Goal: Task Accomplishment & Management: Use online tool/utility

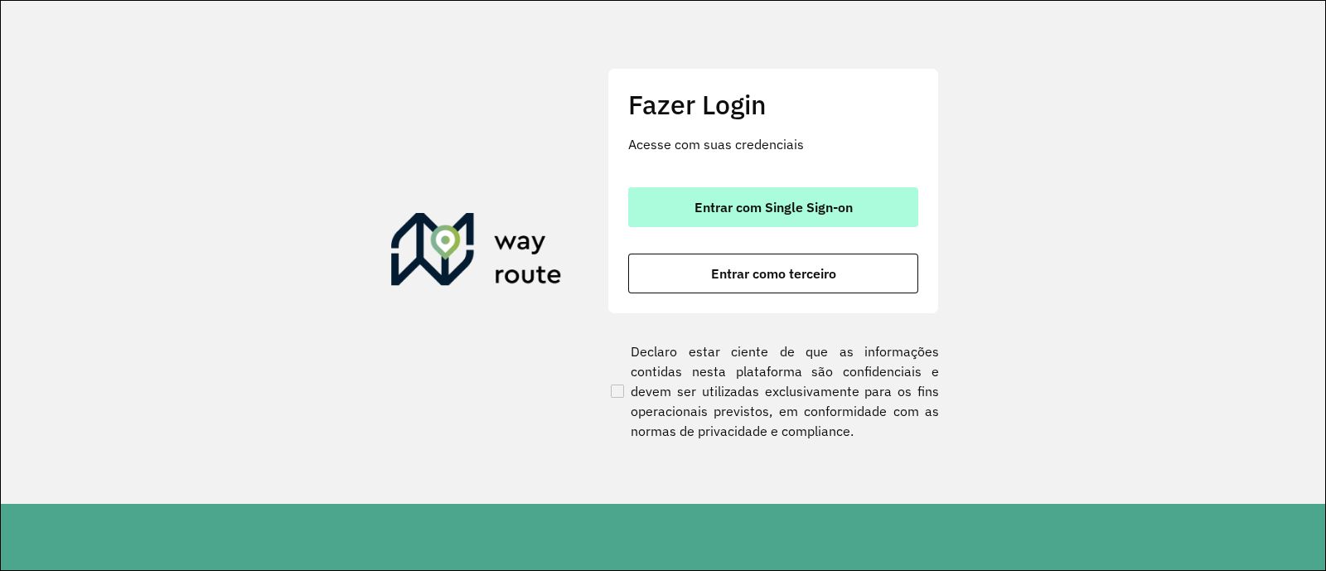
click at [896, 196] on button "Entrar com Single Sign-on" at bounding box center [773, 207] width 290 height 40
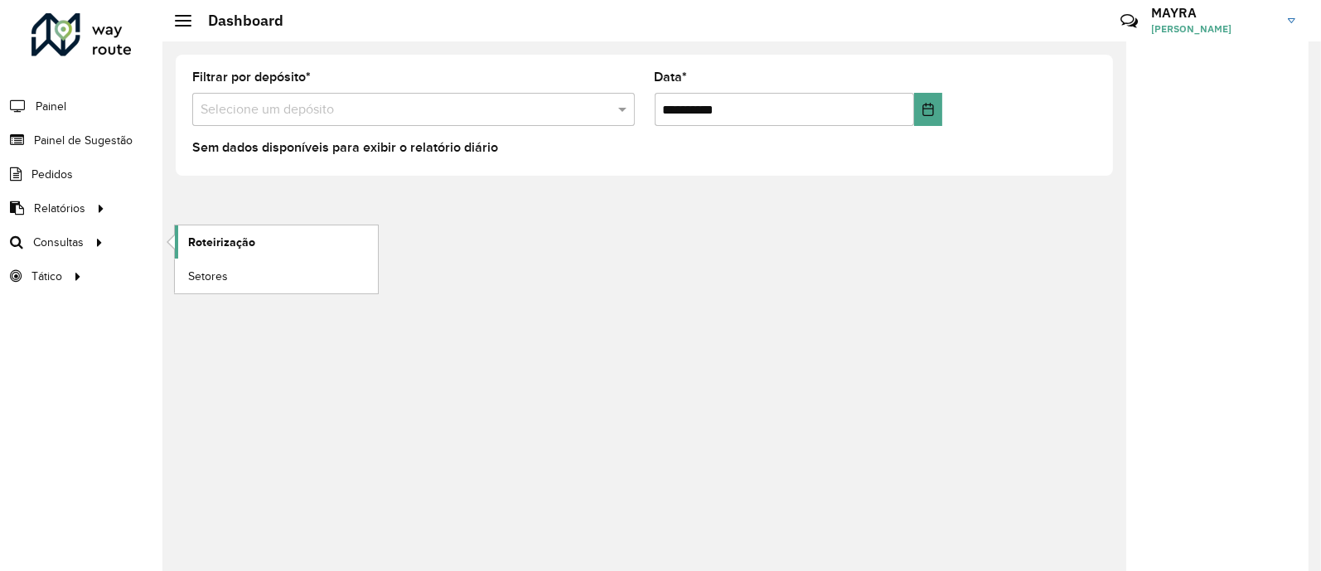
click at [234, 254] on link "Roteirização" at bounding box center [276, 241] width 203 height 33
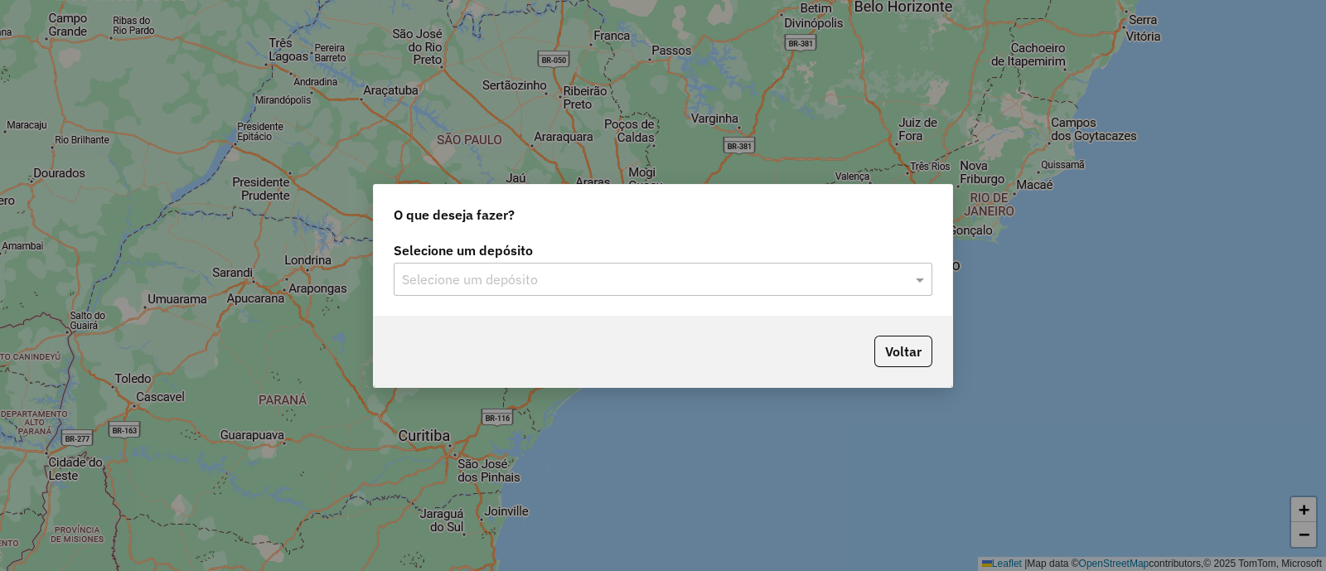
click at [418, 279] on input "text" at bounding box center [646, 280] width 489 height 20
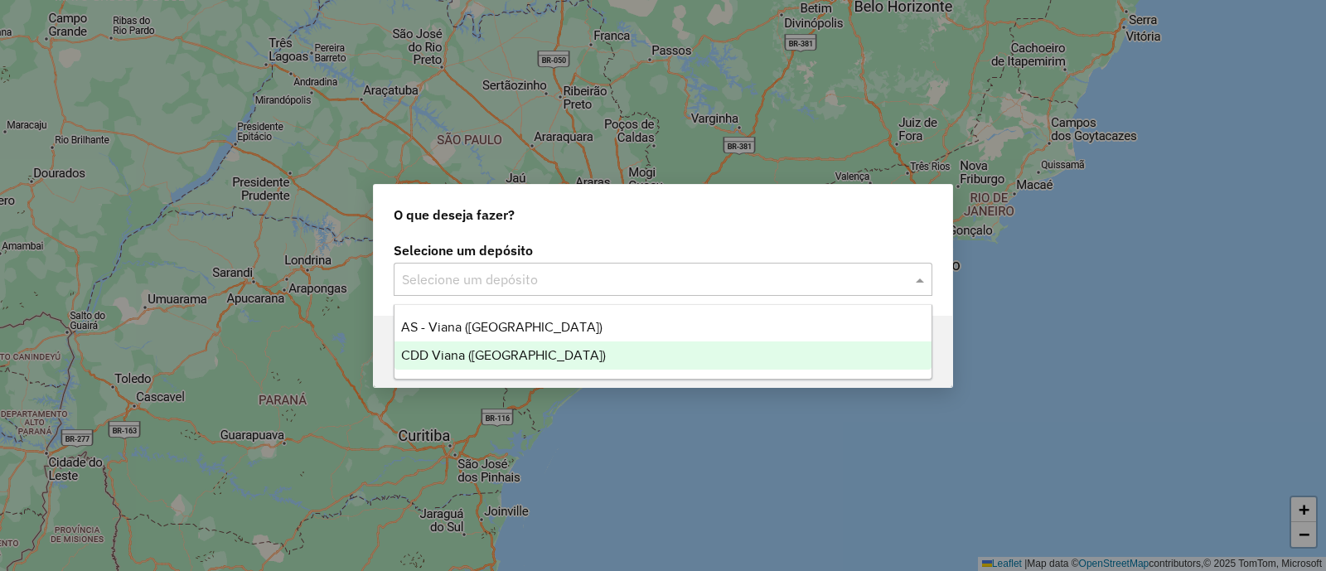
click at [482, 354] on span "CDD Viana ([GEOGRAPHIC_DATA])" at bounding box center [503, 355] width 205 height 14
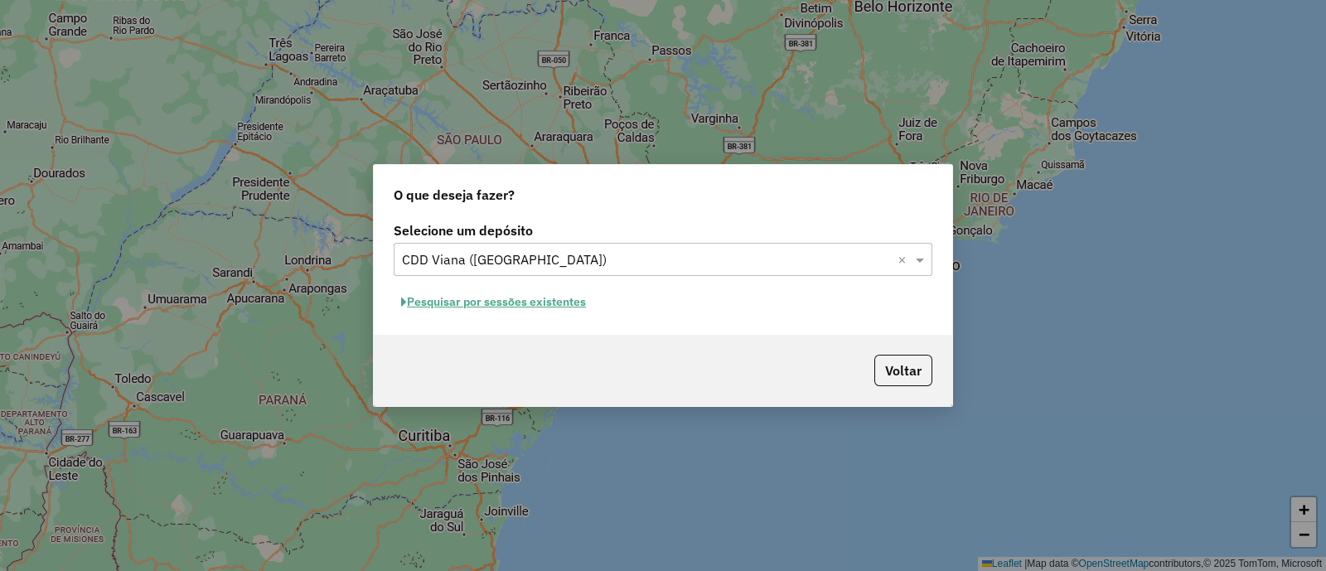
click at [544, 295] on button "Pesquisar por sessões existentes" at bounding box center [494, 302] width 200 height 26
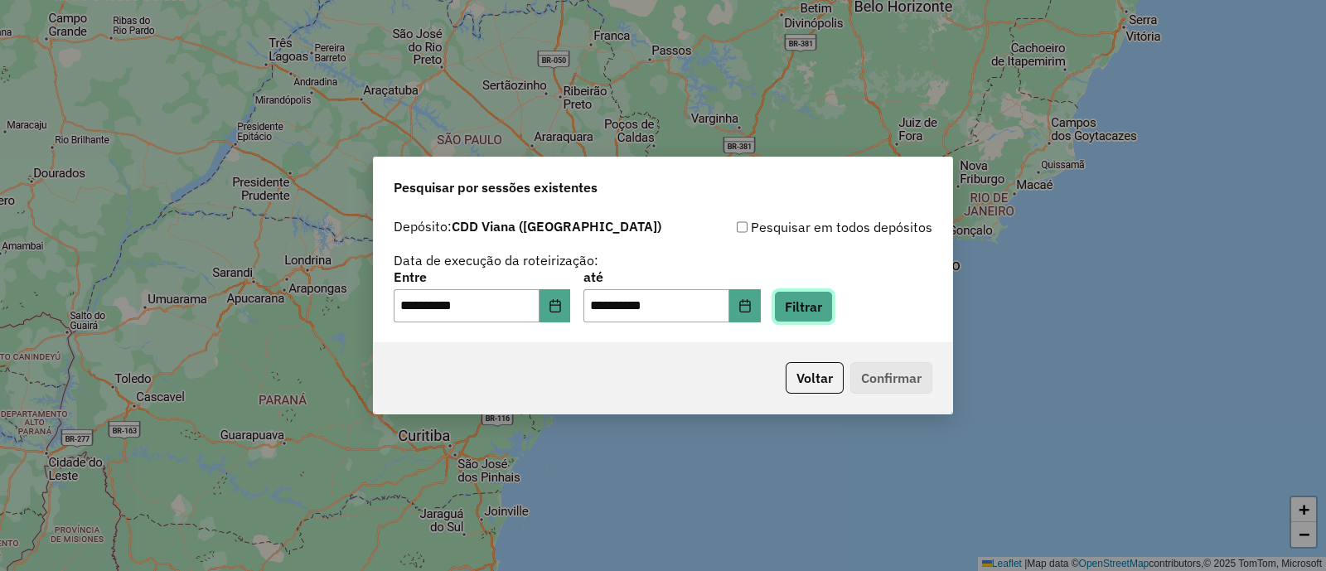
click at [833, 309] on button "Filtrar" at bounding box center [803, 307] width 59 height 32
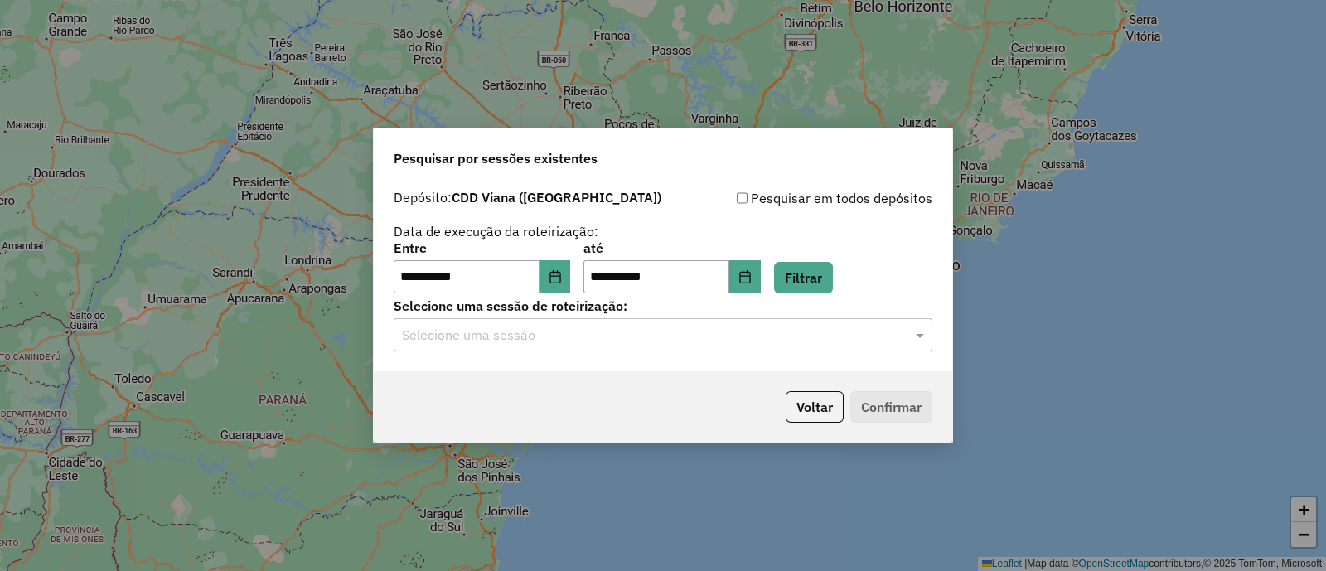
click at [549, 337] on input "text" at bounding box center [646, 336] width 489 height 20
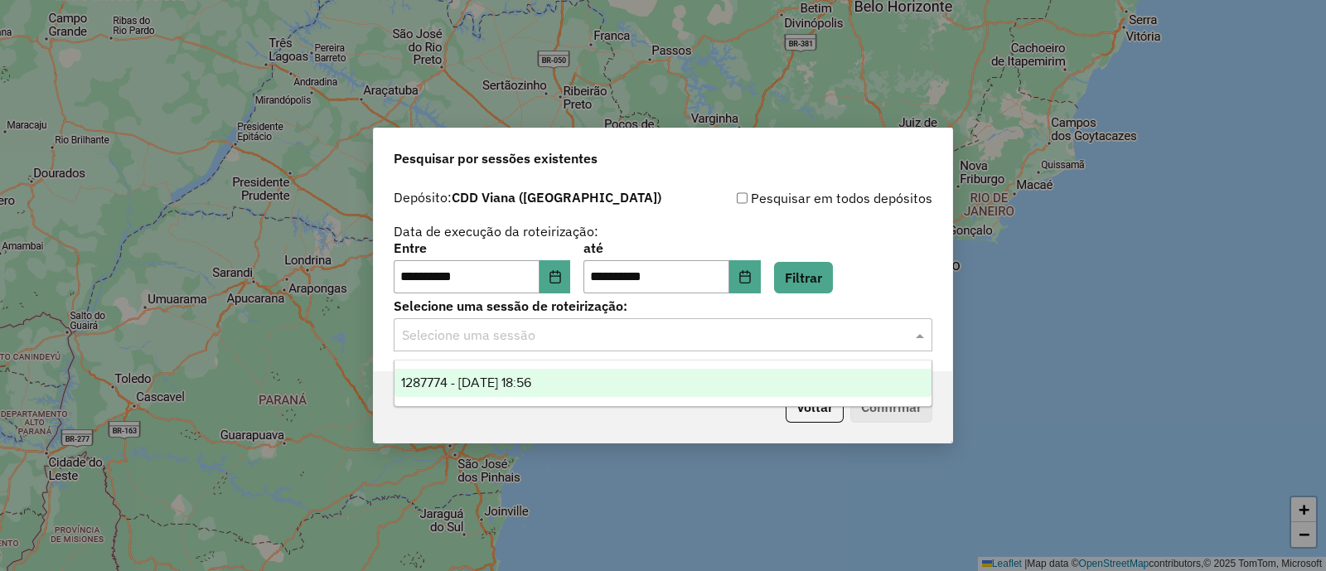
click at [531, 378] on span "1287774 - 03/10/2025 18:56" at bounding box center [466, 383] width 130 height 14
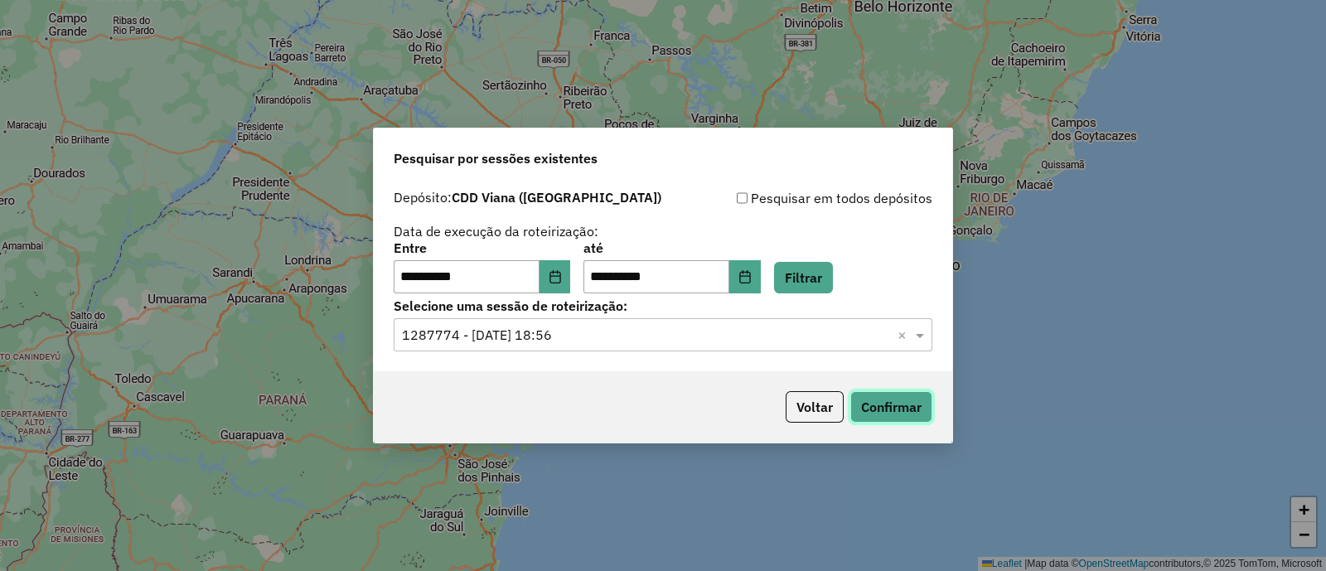
click at [894, 401] on button "Confirmar" at bounding box center [892, 407] width 82 height 32
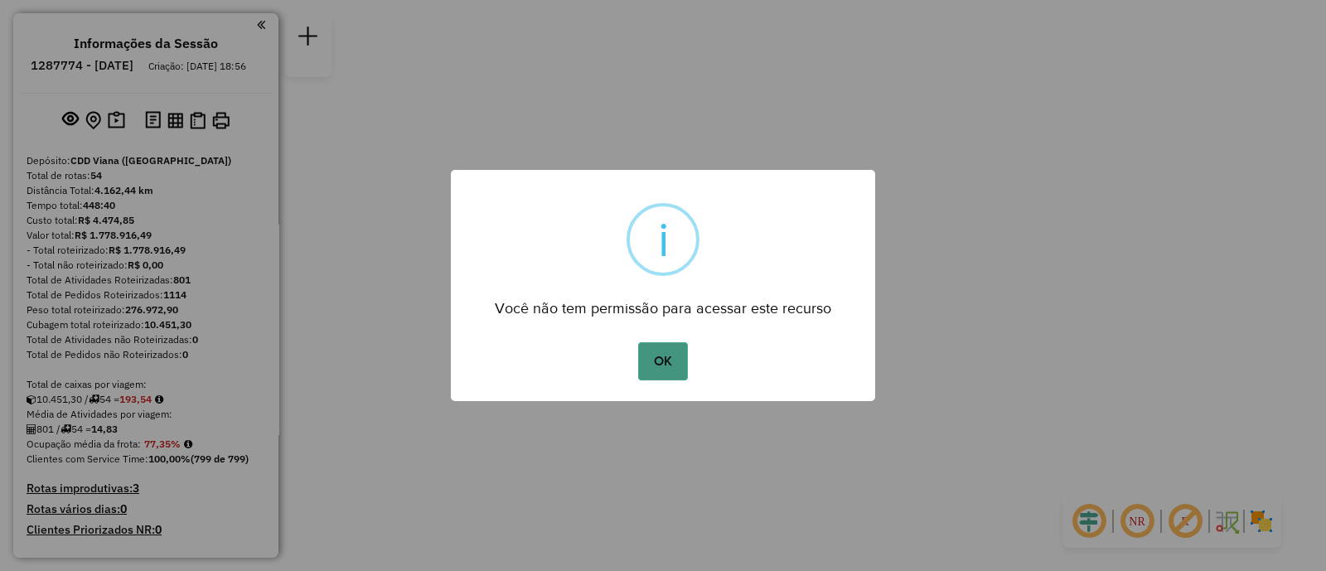
click at [674, 360] on button "OK" at bounding box center [662, 361] width 49 height 38
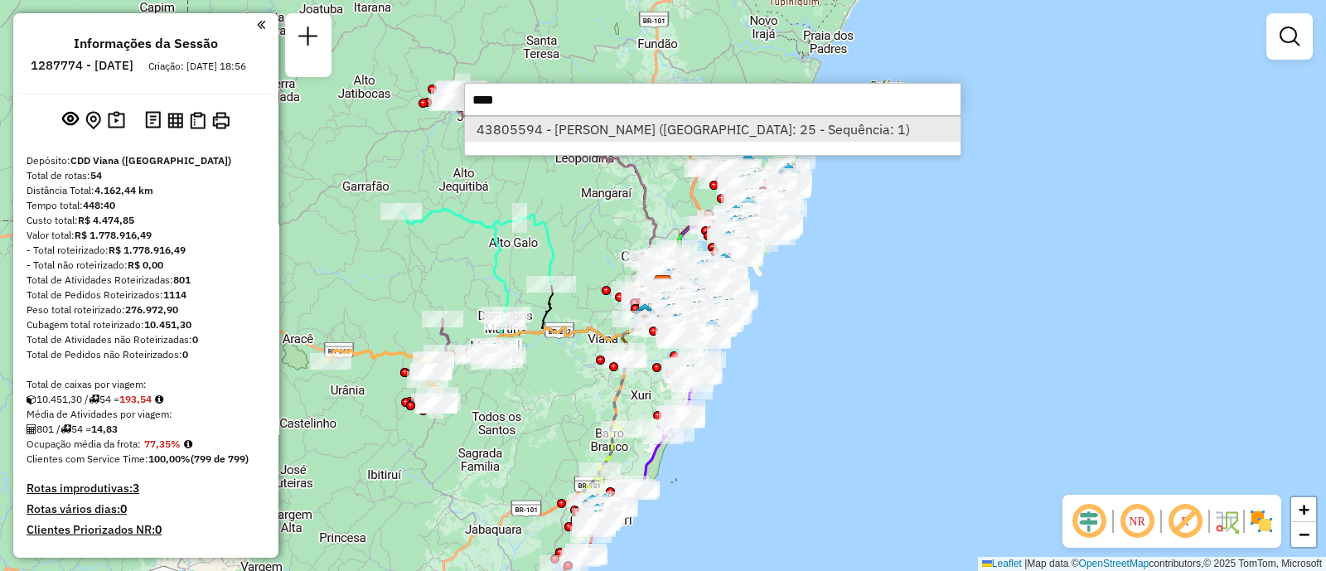
type input "****"
click at [686, 136] on li "43805594 - GERALDO DE SOUZA VIA (Rota: 25 - Sequência: 1)" at bounding box center [713, 129] width 496 height 25
select select "**********"
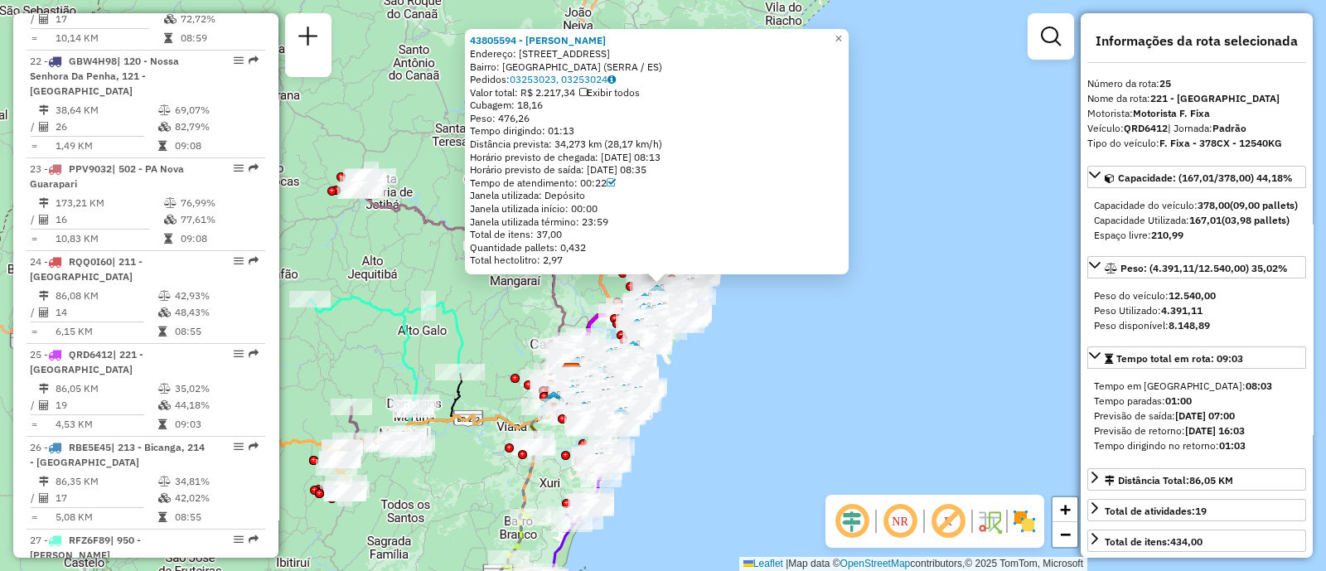
scroll to position [2947, 0]
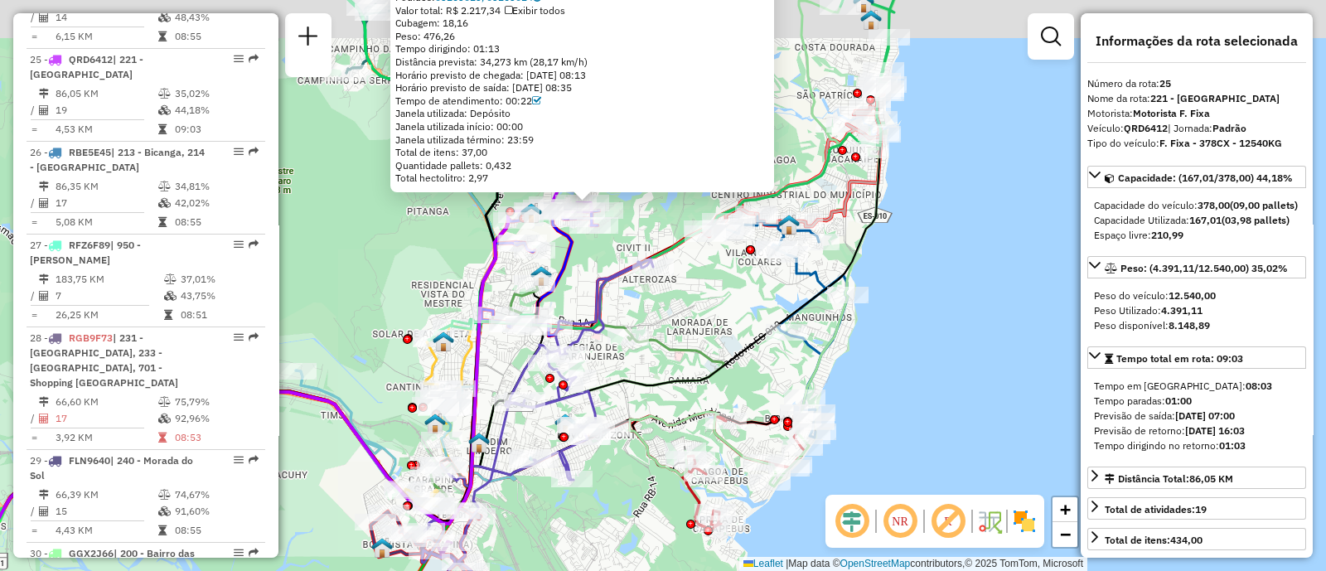
drag, startPoint x: 511, startPoint y: 186, endPoint x: 628, endPoint y: 236, distance: 127.4
click at [628, 236] on div "43805594 - GERALDO DE SOUZA VIA Endereço: AV Anapolis 160 Bairro: BARCELONA (SE…" at bounding box center [663, 285] width 1326 height 571
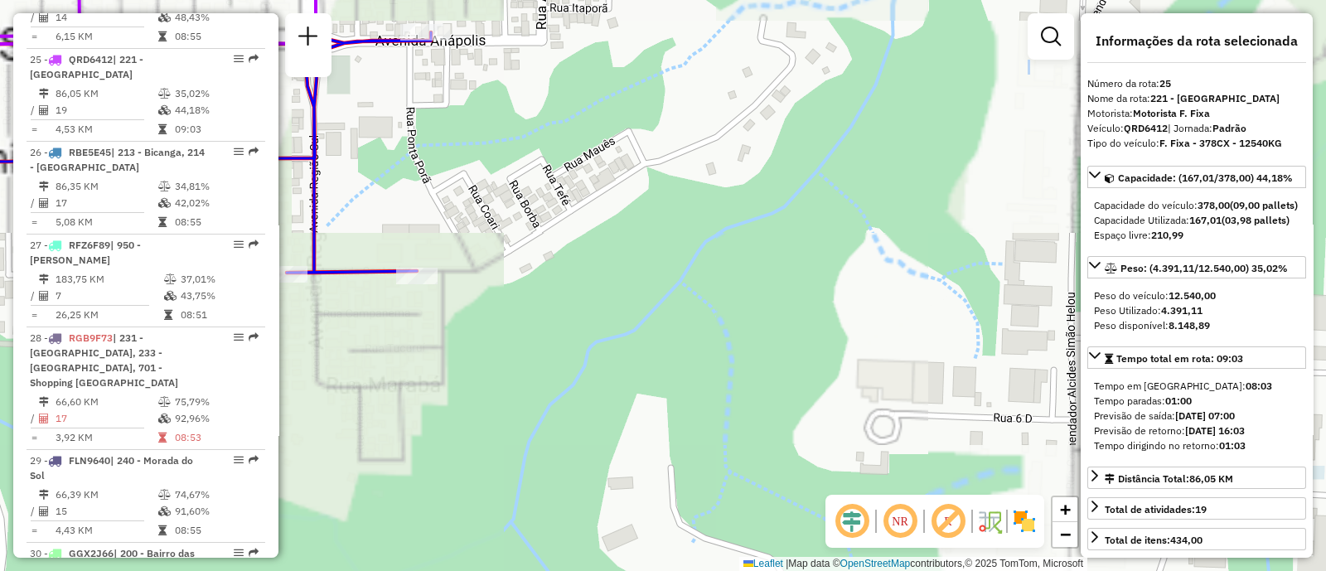
drag, startPoint x: 512, startPoint y: 146, endPoint x: 804, endPoint y: 395, distance: 383.9
click at [759, 369] on div "43805594 - GERALDO DE SOUZA VIA Endereço: AV Anapolis 160 Bairro: BARCELONA (SE…" at bounding box center [663, 285] width 1326 height 571
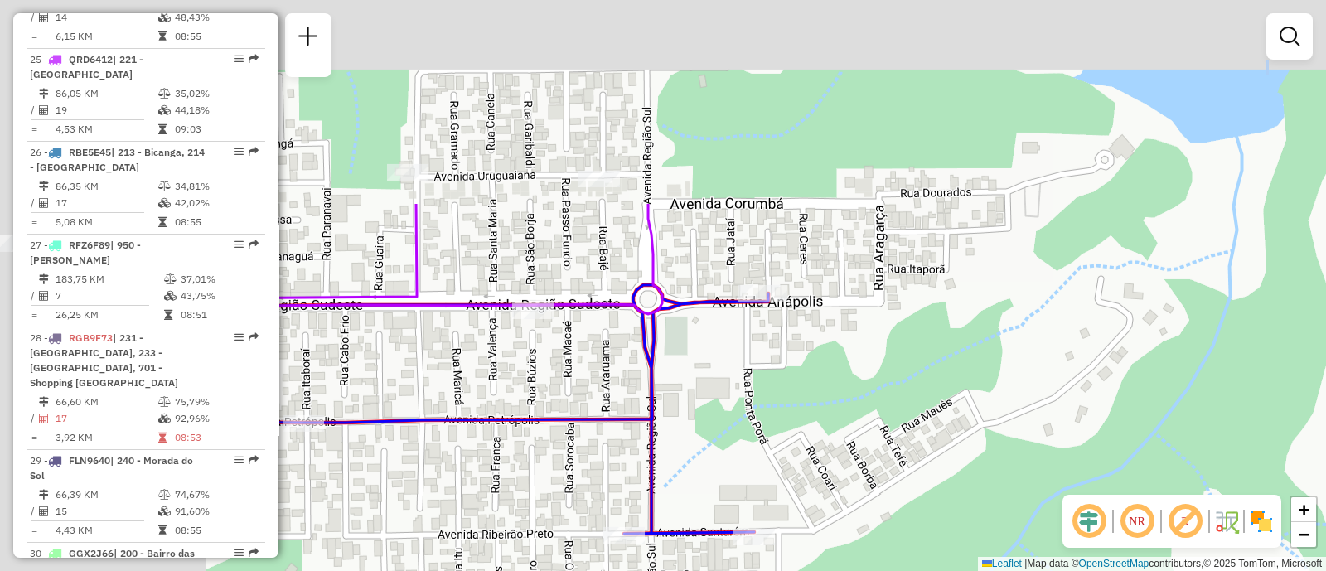
drag, startPoint x: 479, startPoint y: 111, endPoint x: 810, endPoint y: 365, distance: 416.8
click at [820, 376] on div "Janela de atendimento Grade de atendimento Capacidade Transportadoras Veículos …" at bounding box center [663, 285] width 1326 height 571
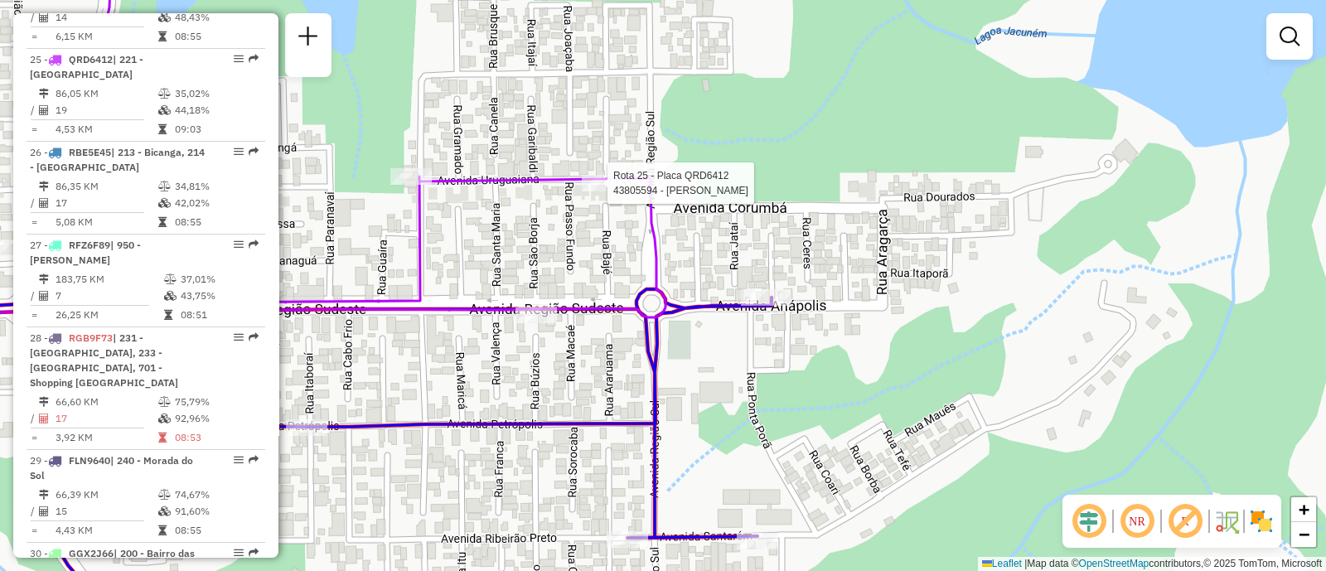
select select "**********"
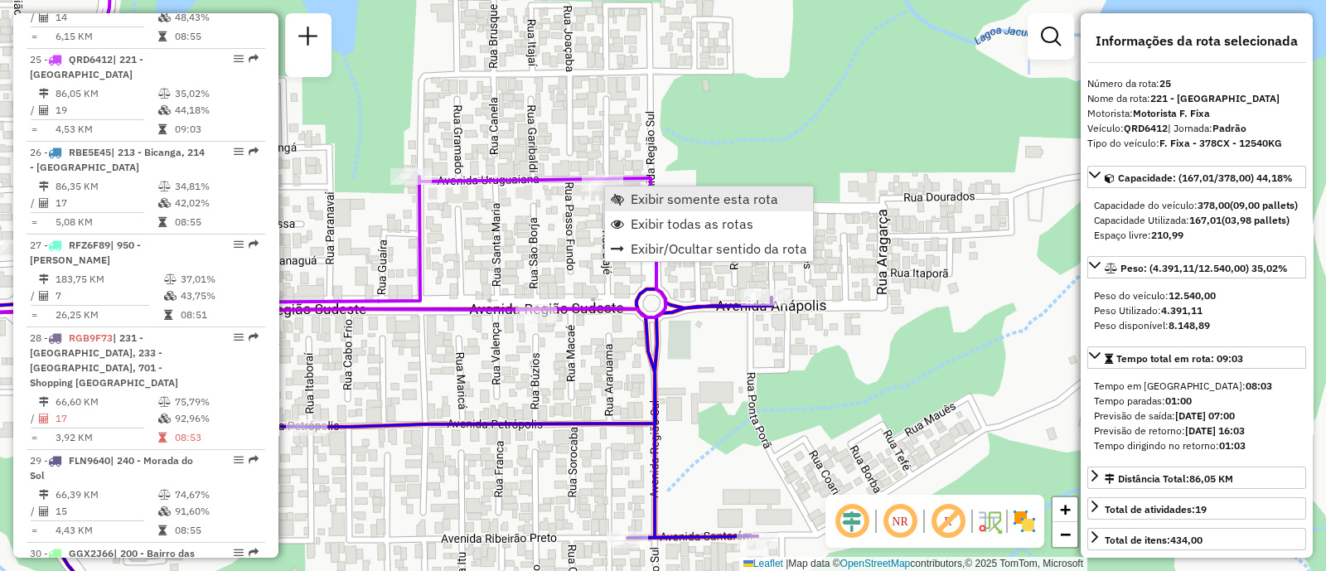
click at [683, 196] on span "Exibir somente esta rota" at bounding box center [705, 198] width 148 height 13
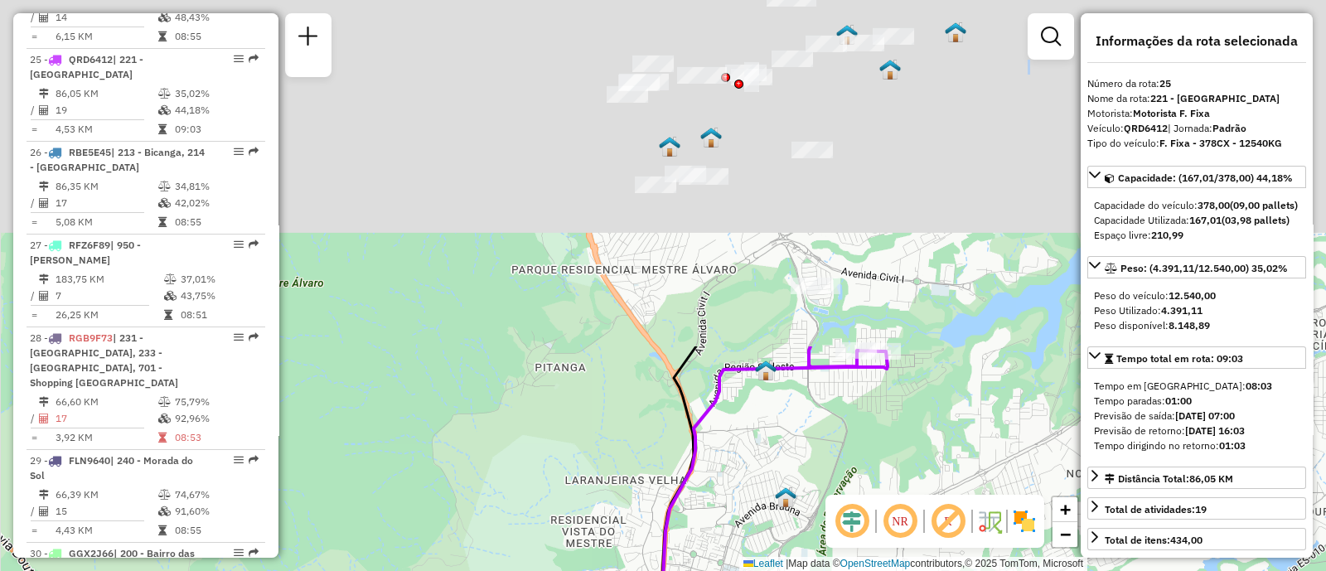
drag, startPoint x: 793, startPoint y: 70, endPoint x: 894, endPoint y: 509, distance: 451.0
click at [894, 509] on hb-router-mapa "Informações da Sessão 1287774 - 03/10/2025 Criação: 02/10/2025 18:56 Depósito: …" at bounding box center [663, 285] width 1326 height 571
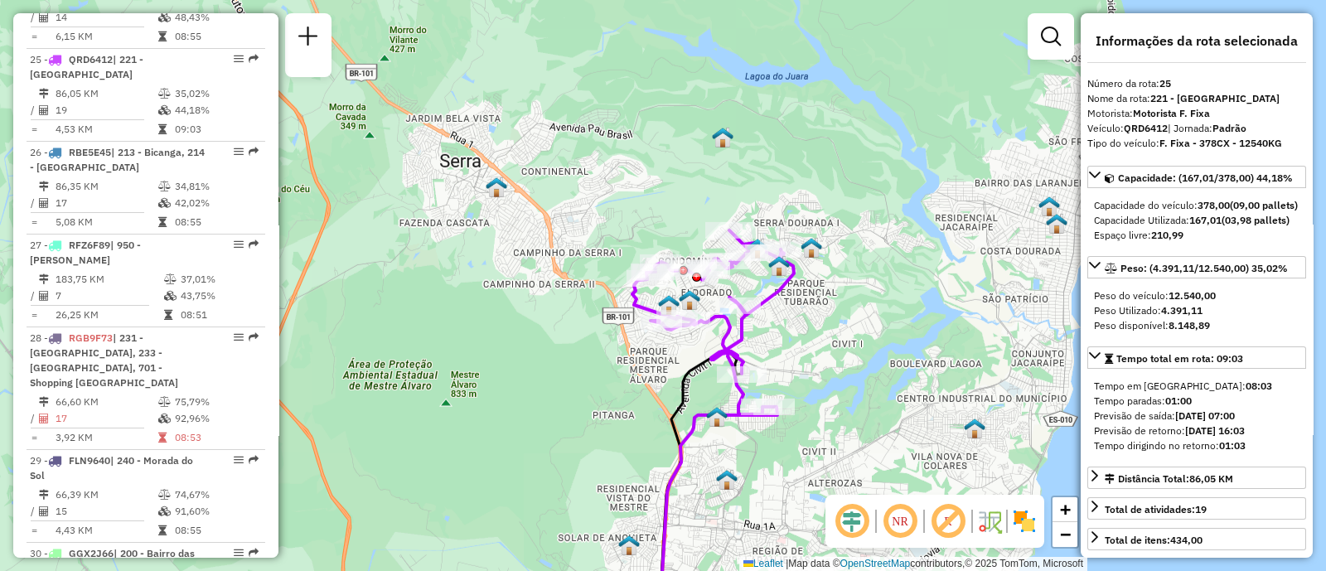
drag, startPoint x: 940, startPoint y: 449, endPoint x: 825, endPoint y: 453, distance: 115.3
click at [825, 453] on div "Janela de atendimento Grade de atendimento Capacidade Transportadoras Veículos …" at bounding box center [663, 285] width 1326 height 571
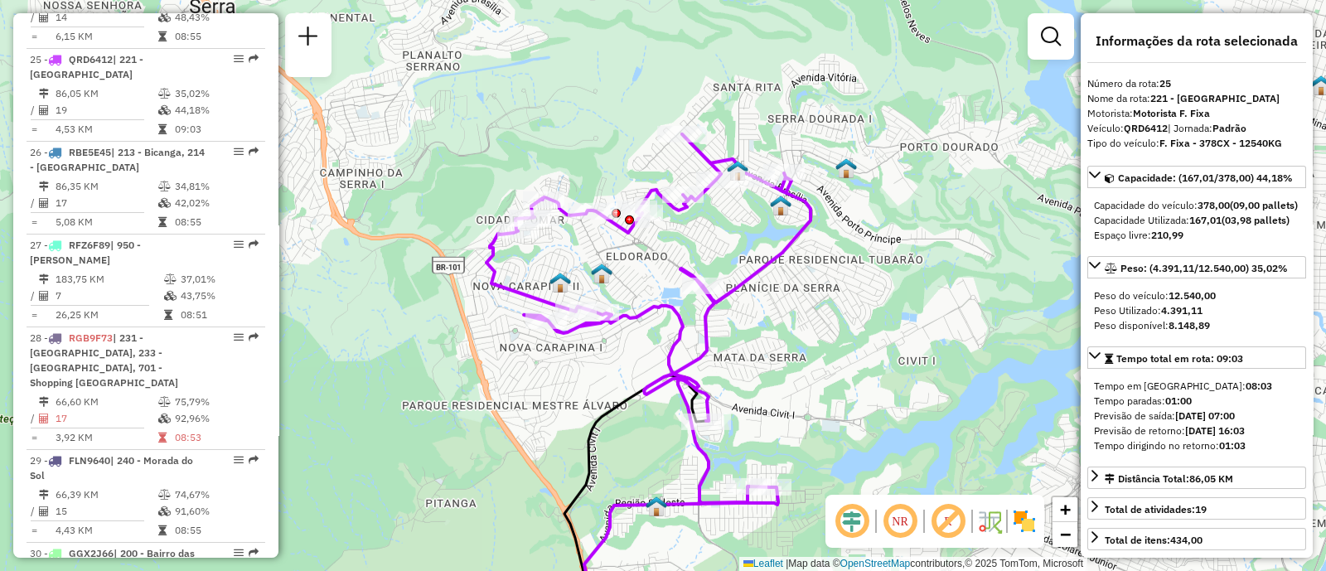
click at [942, 524] on em at bounding box center [948, 522] width 40 height 40
click at [949, 522] on em at bounding box center [948, 522] width 40 height 40
click at [989, 520] on img at bounding box center [990, 521] width 27 height 27
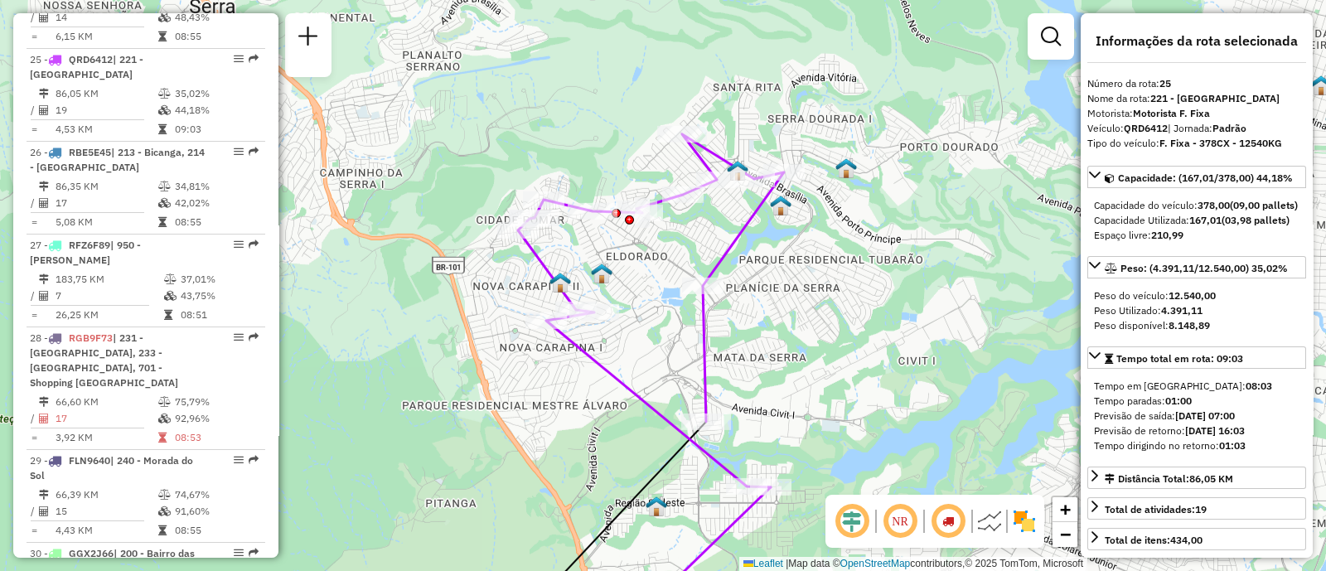
click at [989, 520] on img at bounding box center [990, 521] width 27 height 27
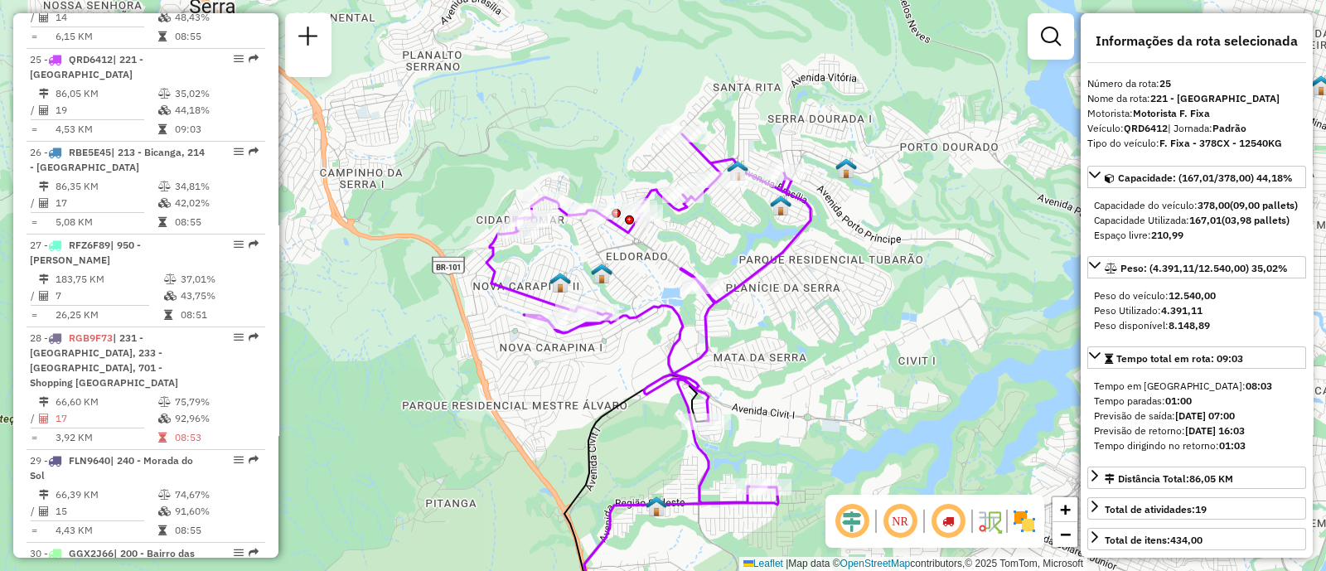
click at [854, 520] on em at bounding box center [852, 522] width 40 height 40
click at [887, 523] on em at bounding box center [900, 522] width 40 height 40
click at [944, 526] on em at bounding box center [948, 522] width 40 height 40
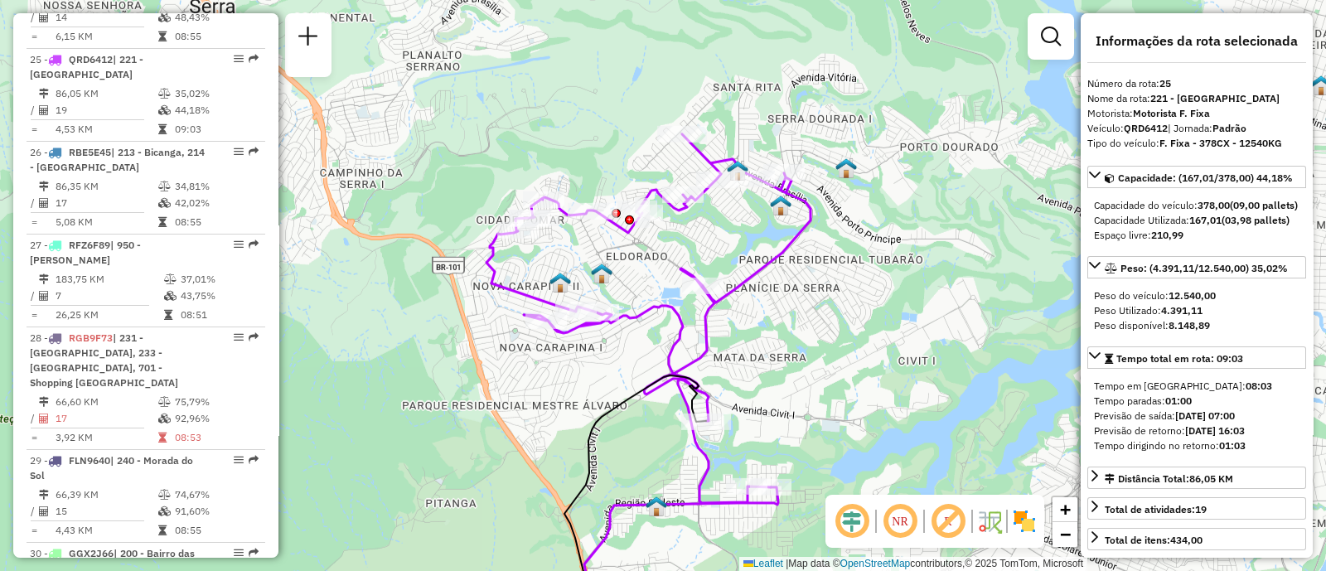
click at [982, 525] on img at bounding box center [990, 521] width 27 height 27
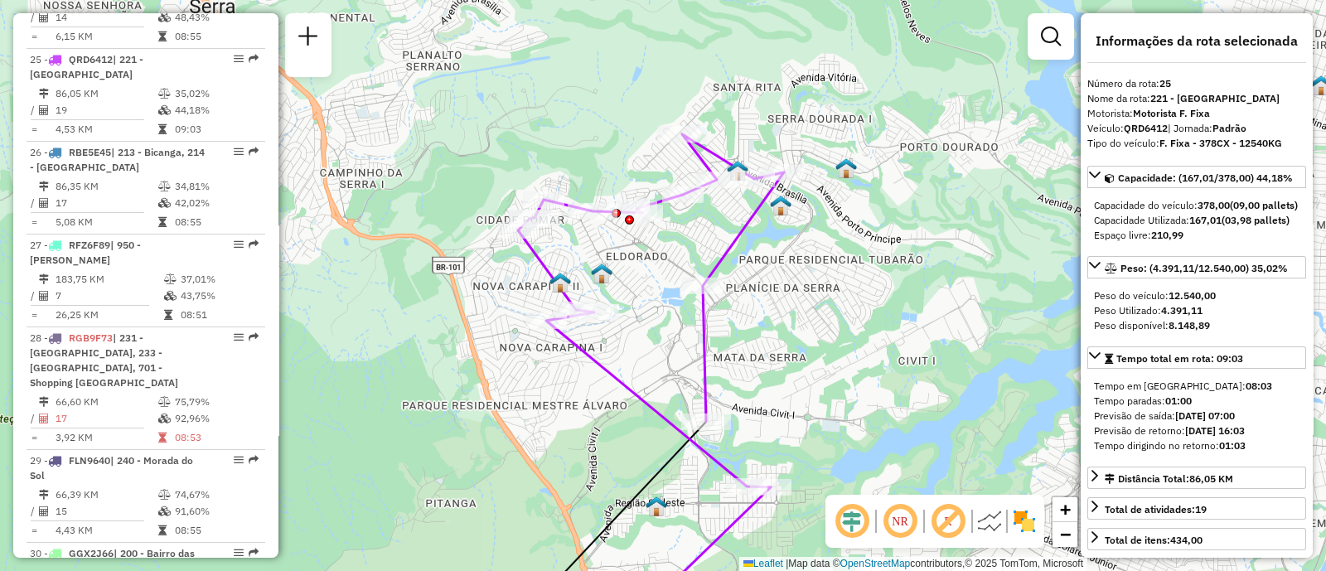
click at [1027, 521] on img at bounding box center [1024, 521] width 27 height 27
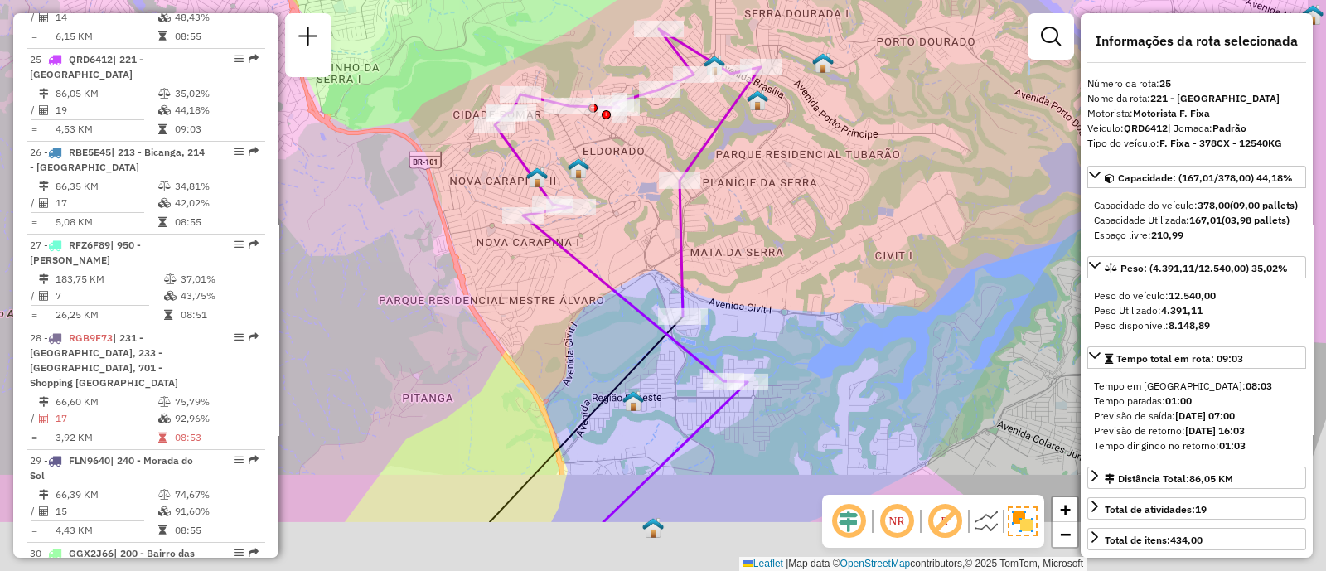
drag, startPoint x: 725, startPoint y: 465, endPoint x: 696, endPoint y: 348, distance: 120.2
click at [696, 342] on icon at bounding box center [628, 205] width 266 height 353
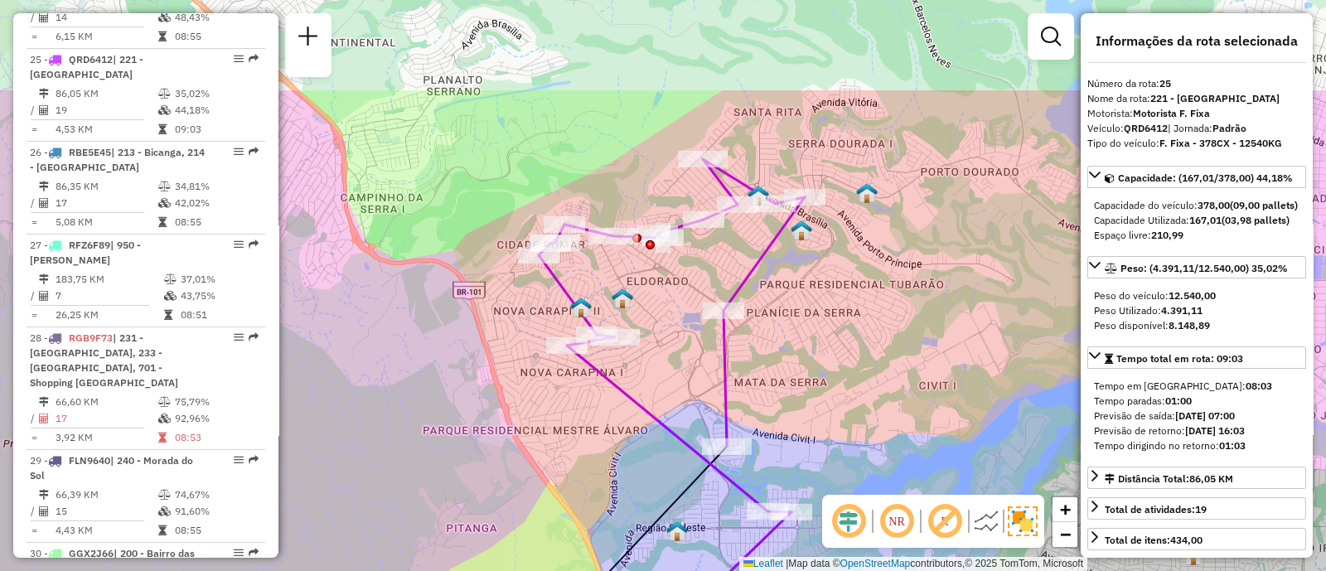
drag, startPoint x: 749, startPoint y: 269, endPoint x: 824, endPoint y: 443, distance: 189.4
click at [817, 449] on div "Janela de atendimento Grade de atendimento Capacidade Transportadoras Veículos …" at bounding box center [663, 285] width 1326 height 571
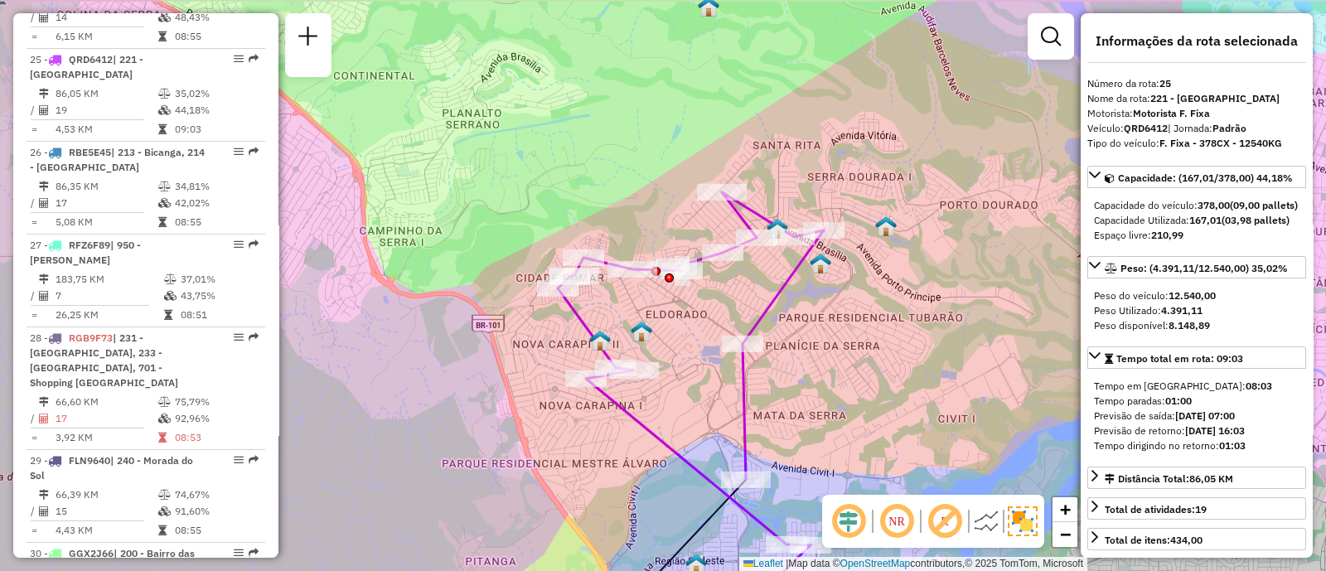
click at [880, 377] on div "Janela de atendimento Grade de atendimento Capacidade Transportadoras Veículos …" at bounding box center [663, 285] width 1326 height 571
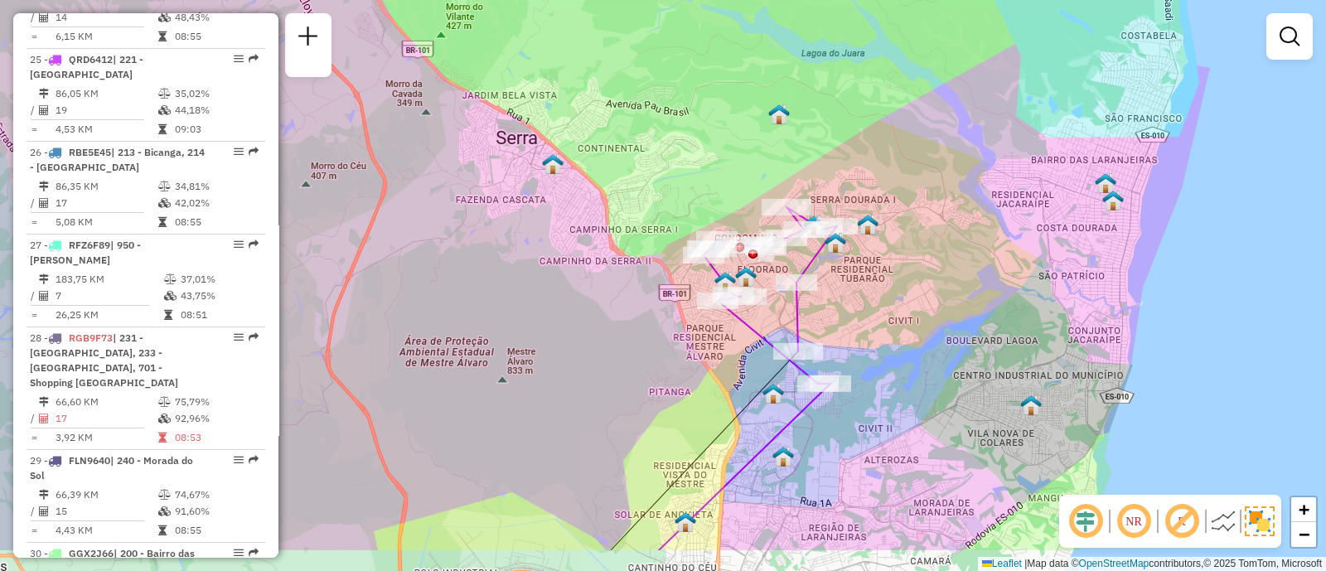
drag, startPoint x: 914, startPoint y: 354, endPoint x: 901, endPoint y: 301, distance: 54.7
click at [904, 289] on div "Janela de atendimento Grade de atendimento Capacidade Transportadoras Veículos …" at bounding box center [663, 285] width 1326 height 571
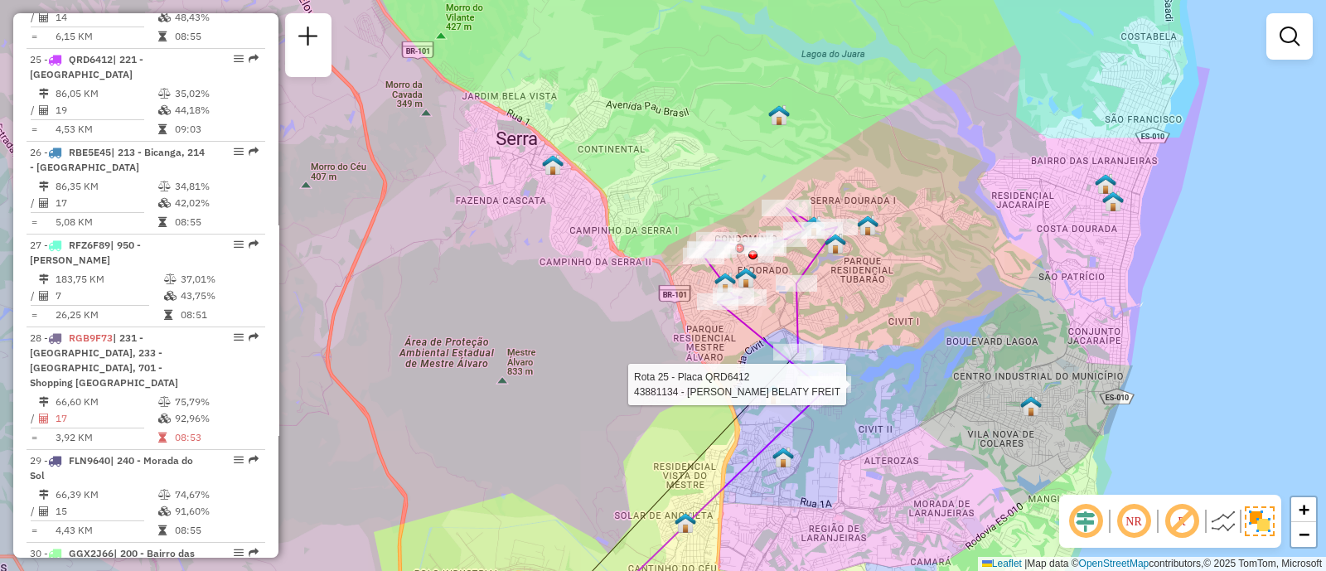
select select "**********"
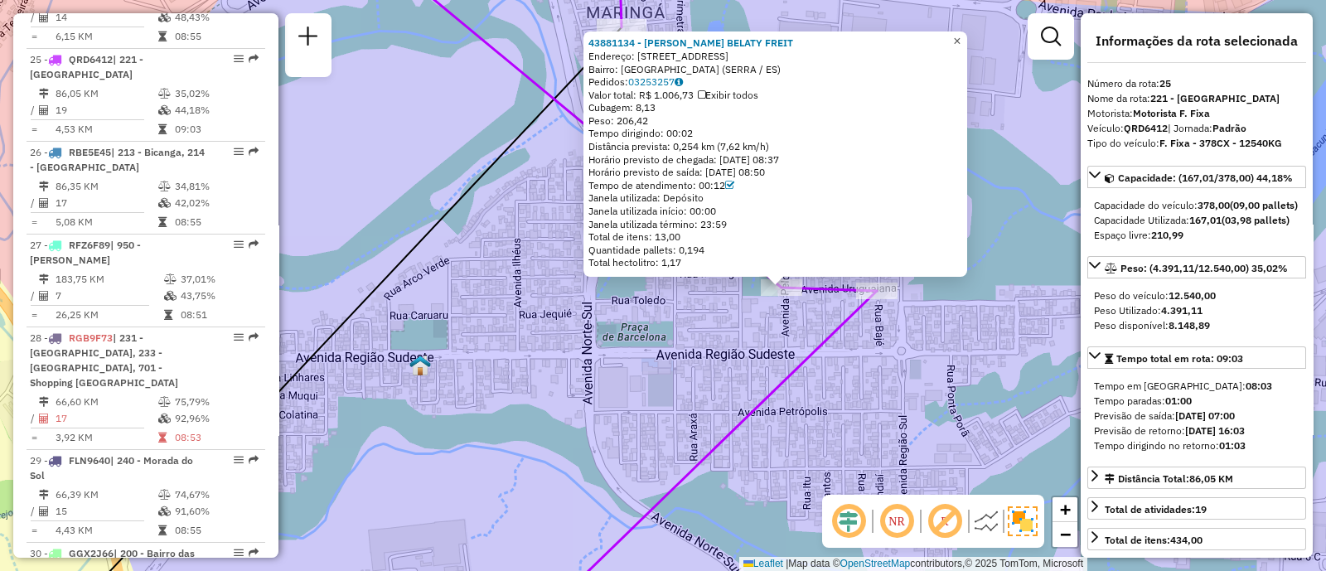
click at [961, 36] on span "×" at bounding box center [956, 41] width 7 height 14
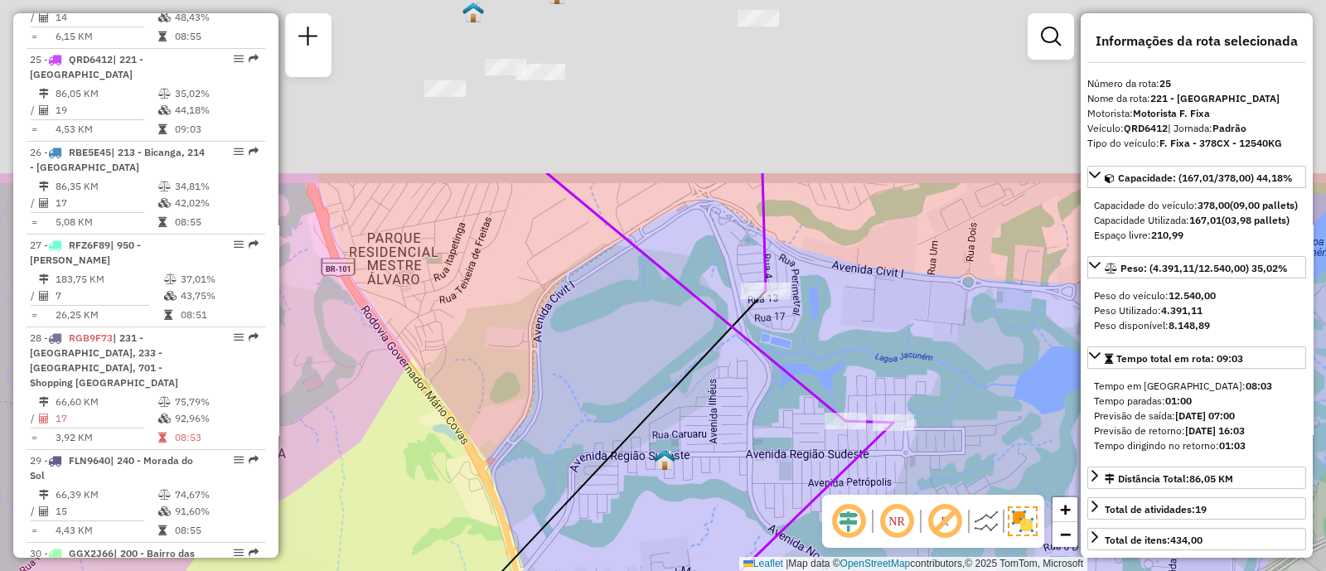
drag, startPoint x: 945, startPoint y: 95, endPoint x: 937, endPoint y: 393, distance: 298.6
click at [937, 393] on div "Janela de atendimento Grade de atendimento Capacidade Transportadoras Veículos …" at bounding box center [663, 285] width 1326 height 571
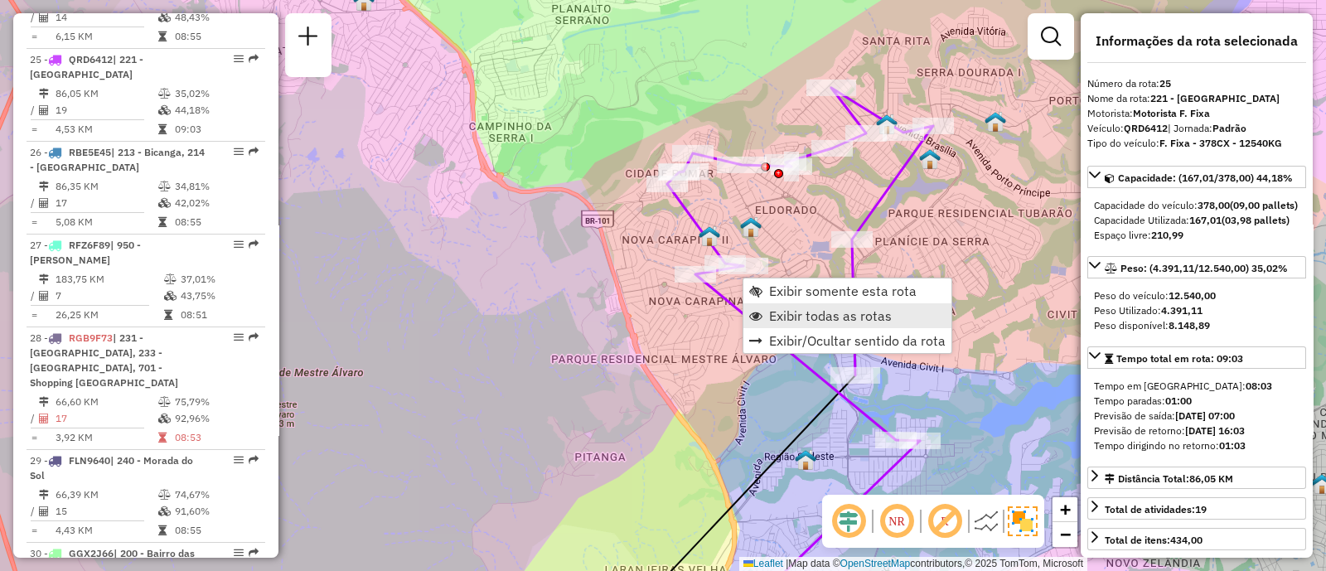
click at [833, 316] on span "Exibir todas as rotas" at bounding box center [830, 315] width 123 height 13
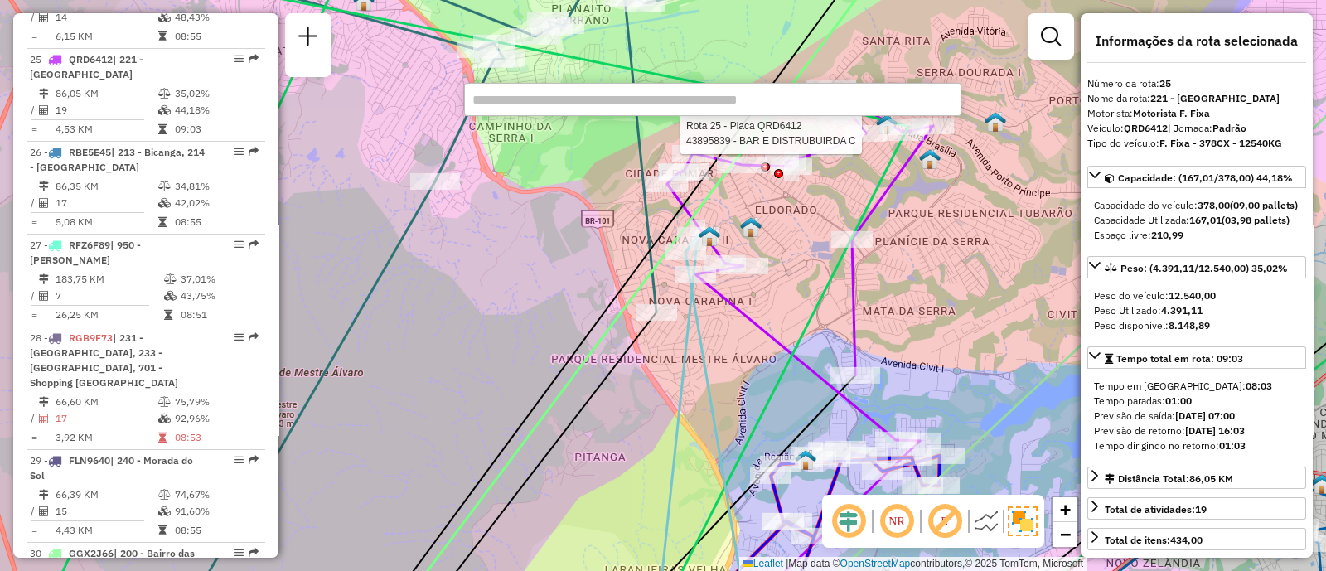
paste input "*****"
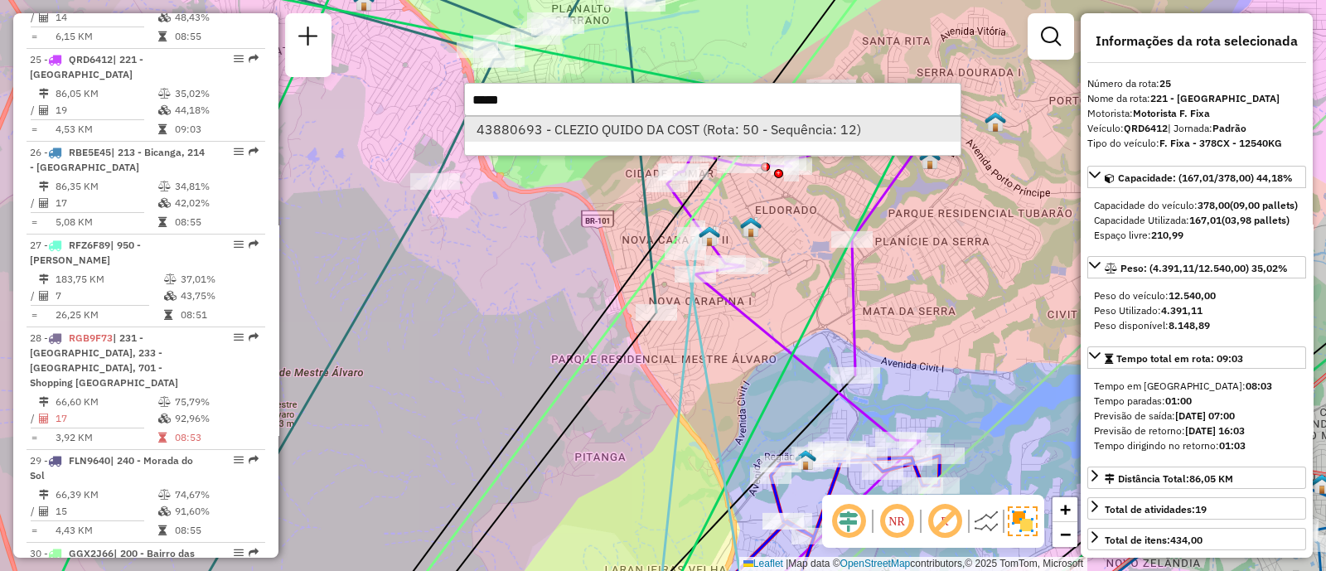
type input "*****"
click at [587, 124] on li "43880693 - CLEZIO QUIDO DA COST (Rota: 50 - Sequência: 12)" at bounding box center [713, 129] width 496 height 25
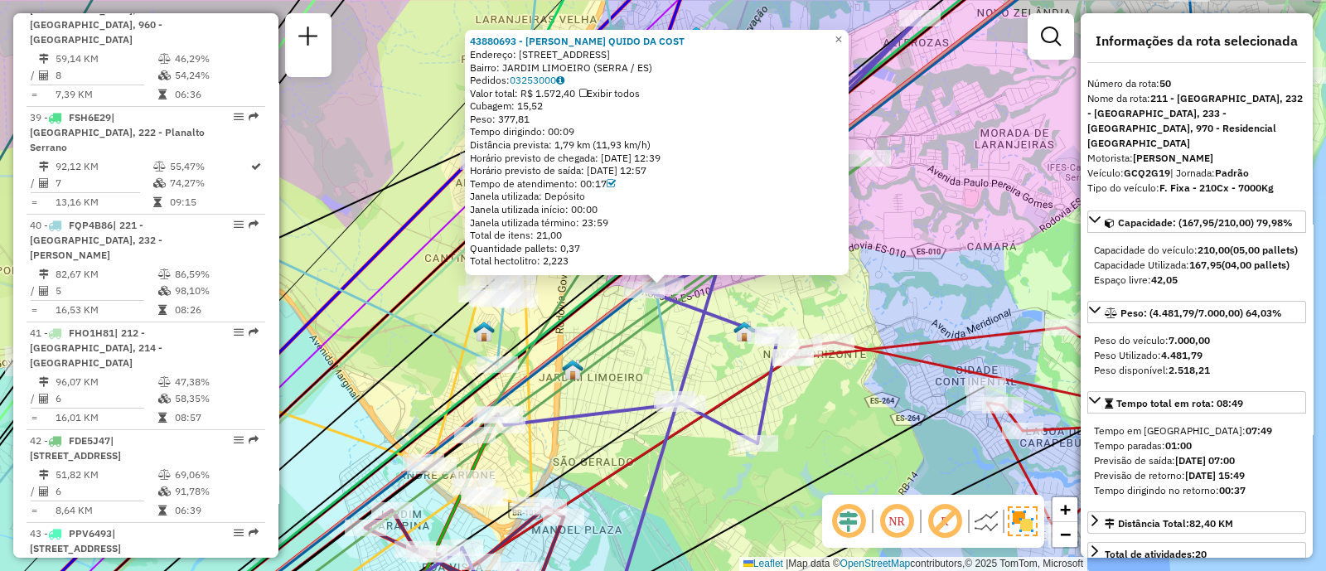
scroll to position [5479, 0]
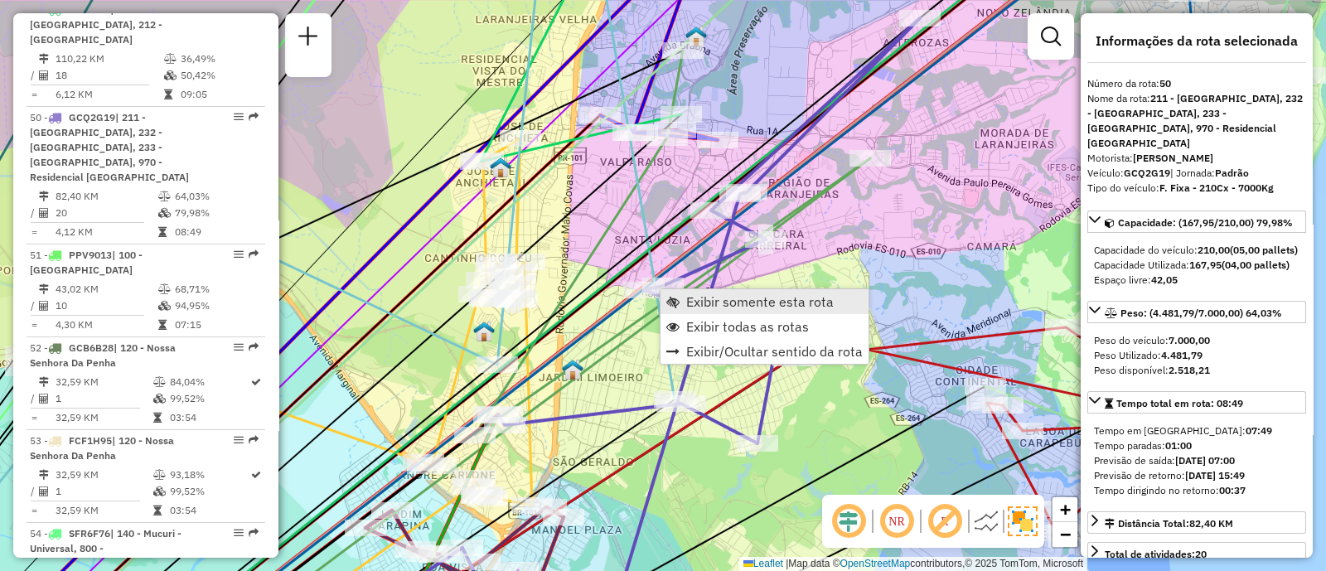
click at [680, 293] on link "Exibir somente esta rota" at bounding box center [765, 301] width 208 height 25
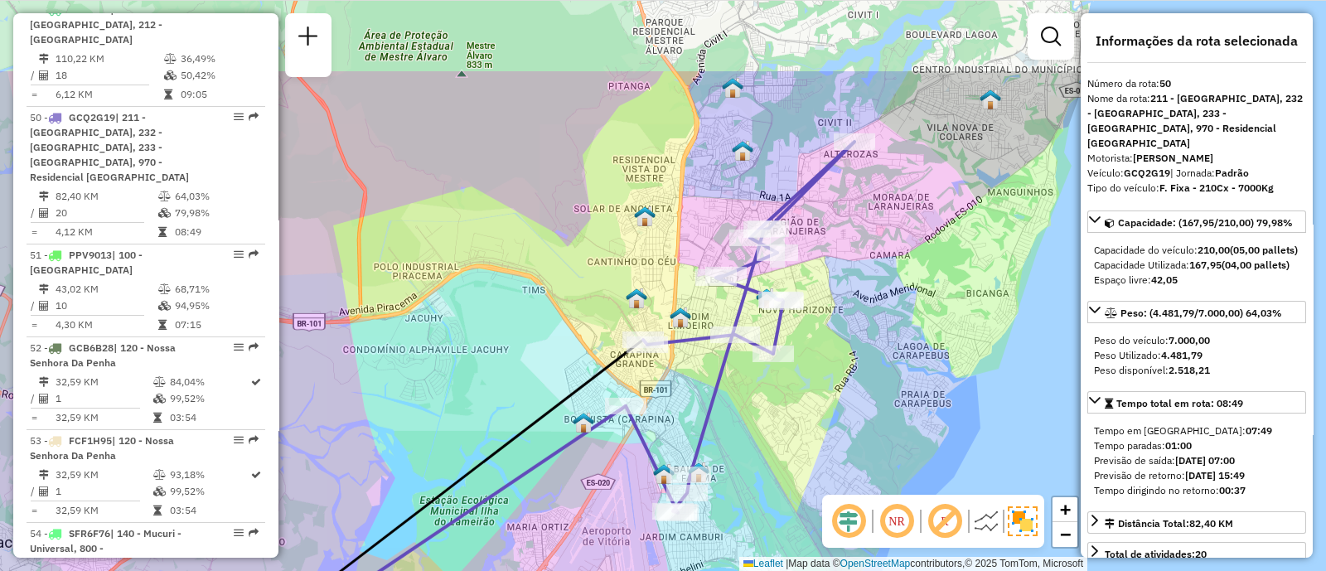
drag, startPoint x: 836, startPoint y: 244, endPoint x: 820, endPoint y: 372, distance: 129.5
click at [820, 372] on div "Janela de atendimento Grade de atendimento Capacidade Transportadoras Veículos …" at bounding box center [663, 285] width 1326 height 571
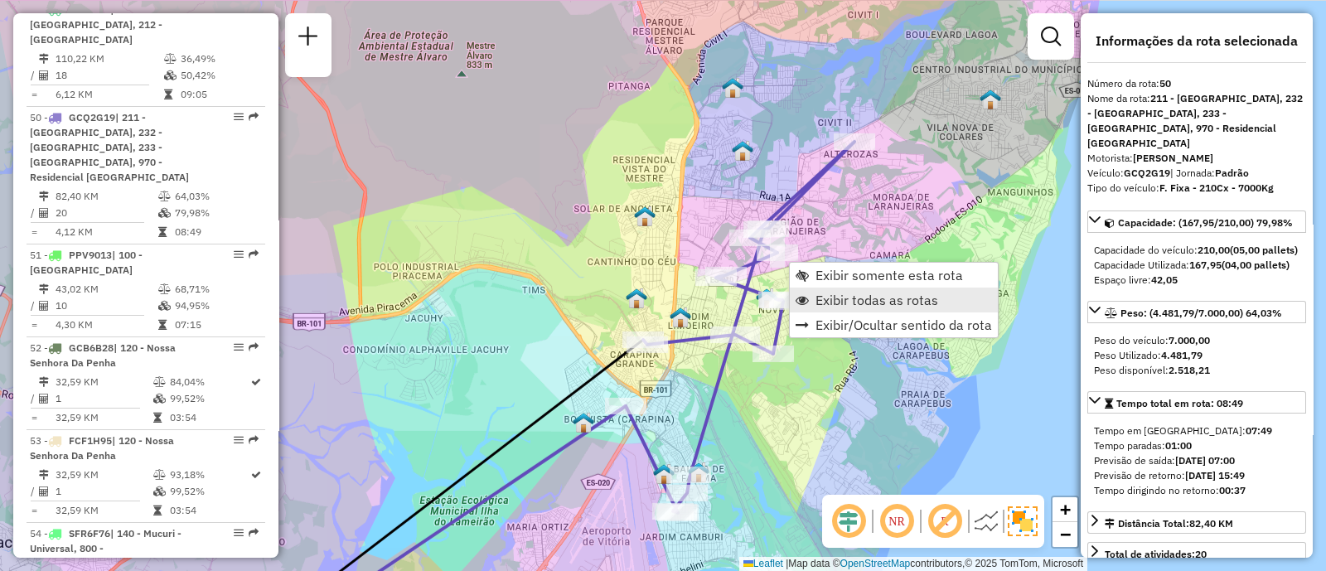
click at [821, 303] on span "Exibir todas as rotas" at bounding box center [877, 299] width 123 height 13
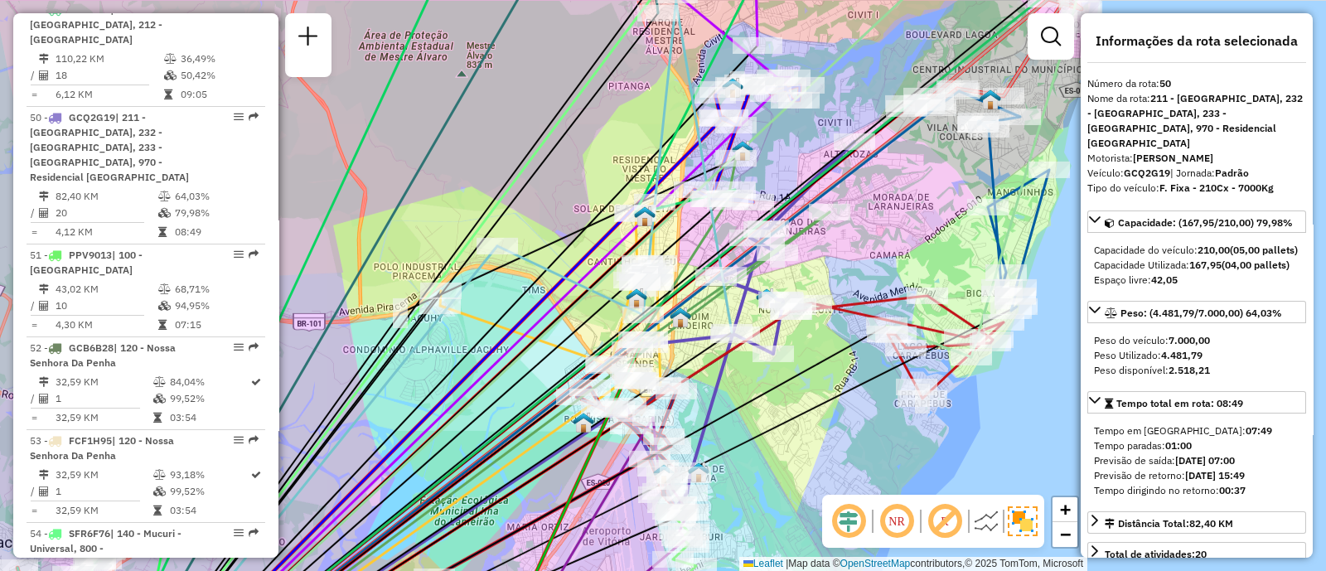
click at [821, 303] on span "Exibir todas as rotas" at bounding box center [877, 299] width 123 height 13
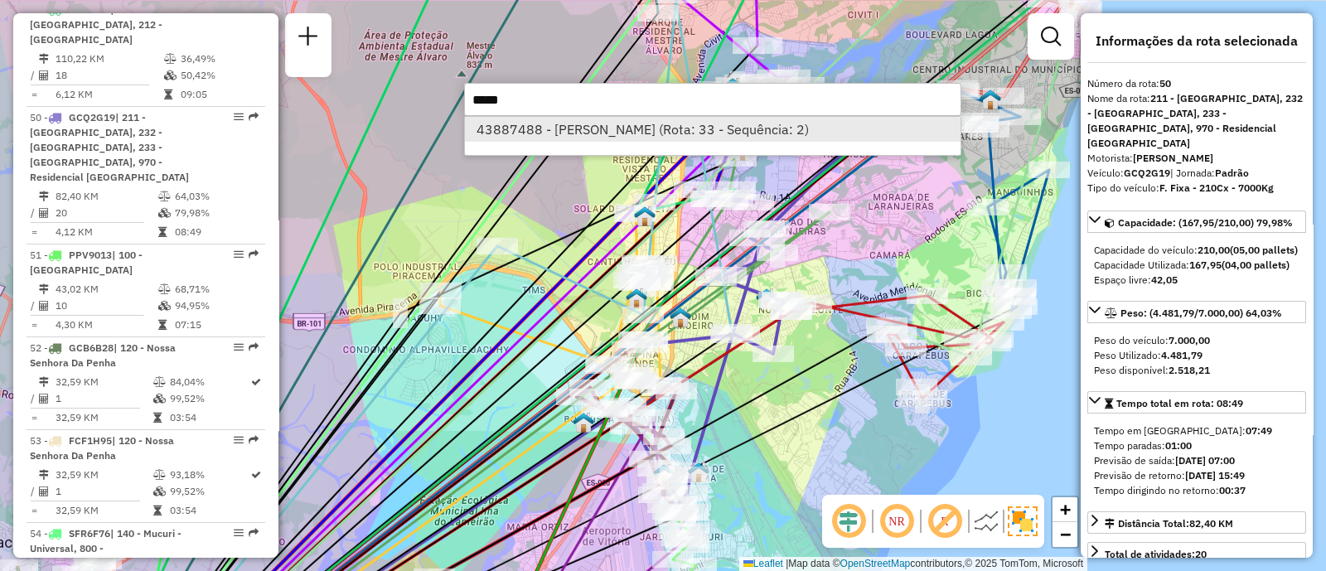
type input "*****"
click at [718, 127] on li "43887488 - ROSIMERY VIEIRA MEIR (Rota: 33 - Sequência: 2)" at bounding box center [713, 129] width 496 height 25
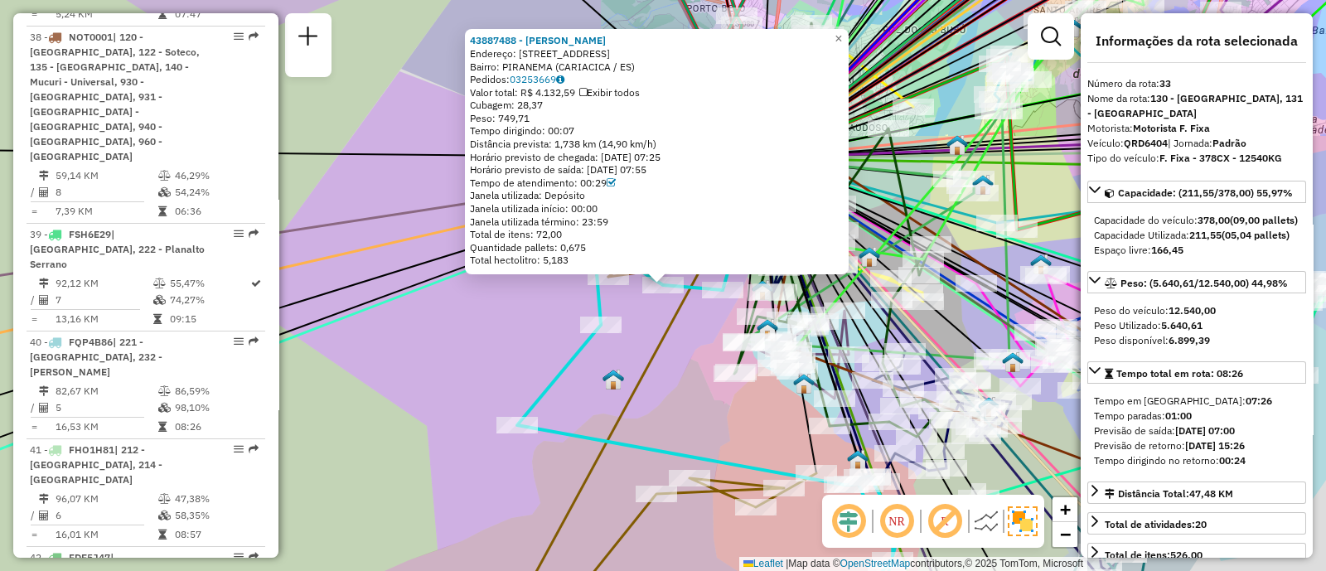
scroll to position [3704, 0]
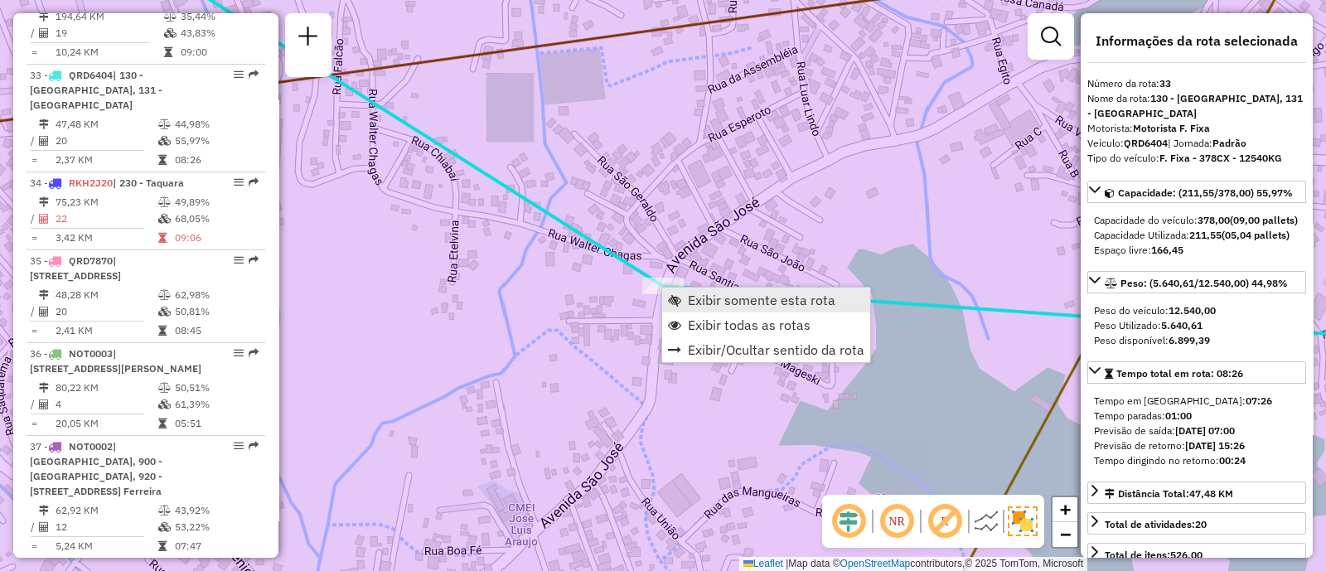
click at [685, 296] on link "Exibir somente esta rota" at bounding box center [766, 300] width 208 height 25
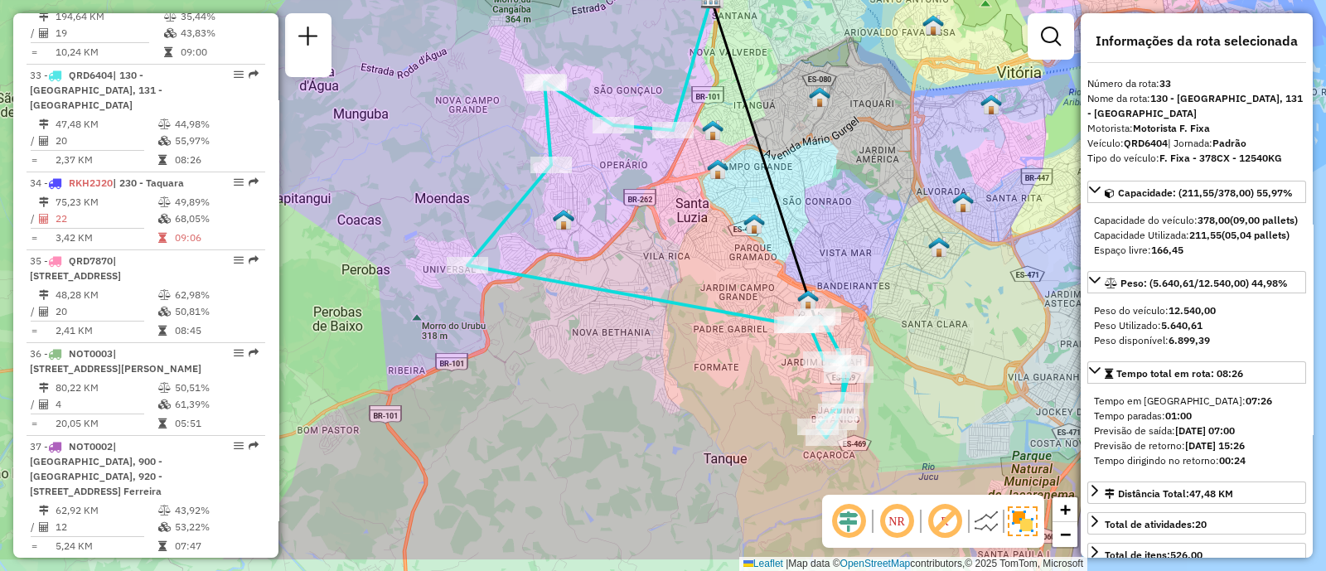
drag, startPoint x: 910, startPoint y: 302, endPoint x: 906, endPoint y: 233, distance: 68.9
click at [906, 233] on div "Janela de atendimento Grade de atendimento Capacidade Transportadoras Veículos …" at bounding box center [663, 285] width 1326 height 571
